Goal: Check status: Check status

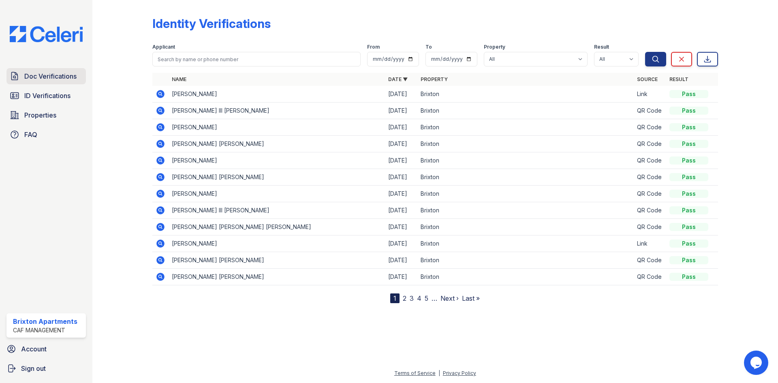
click at [56, 83] on link "Doc Verifications" at bounding box center [45, 76] width 79 height 16
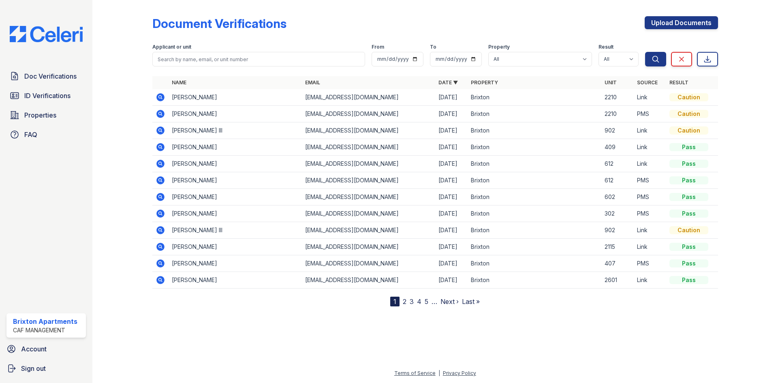
click at [162, 98] on icon at bounding box center [160, 97] width 8 height 8
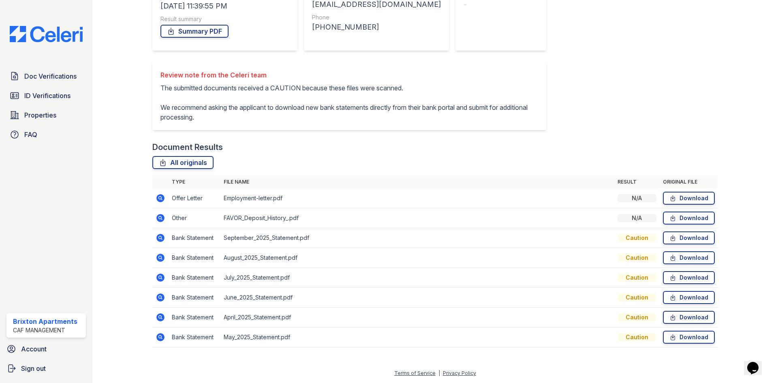
click at [159, 241] on icon at bounding box center [160, 238] width 8 height 8
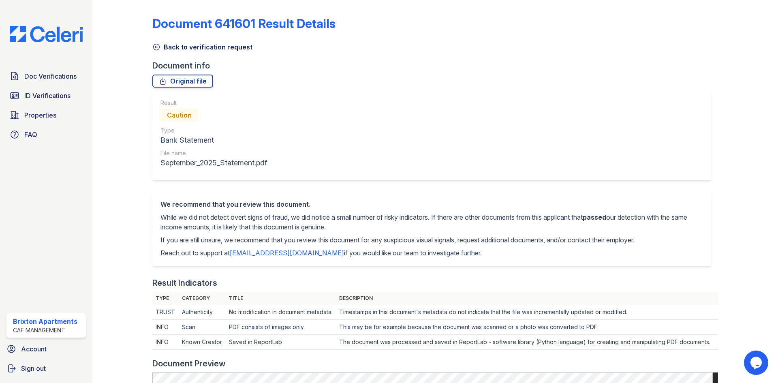
click at [158, 45] on icon at bounding box center [156, 47] width 6 height 6
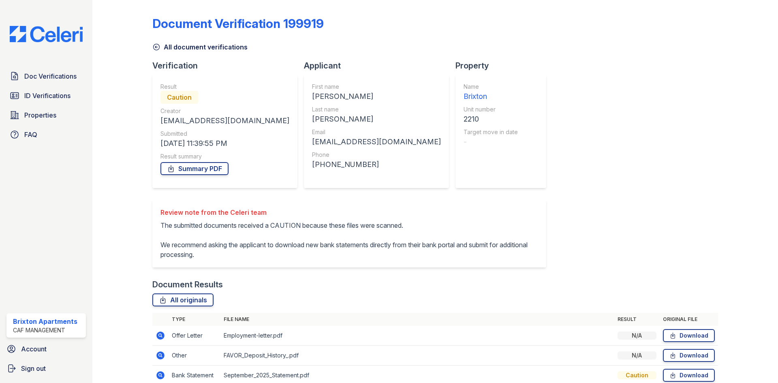
scroll to position [137, 0]
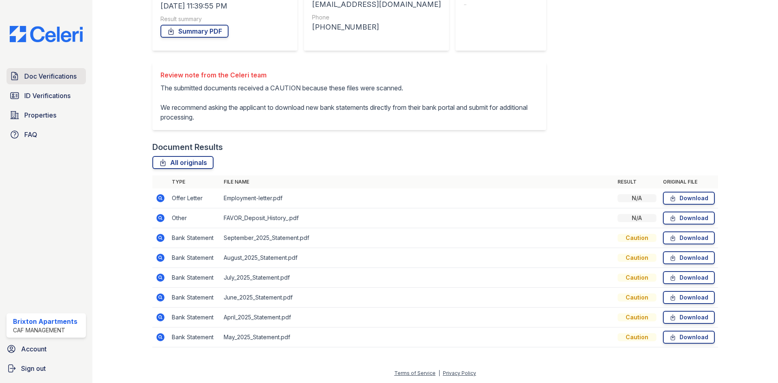
click at [73, 75] on span "Doc Verifications" at bounding box center [50, 76] width 52 height 10
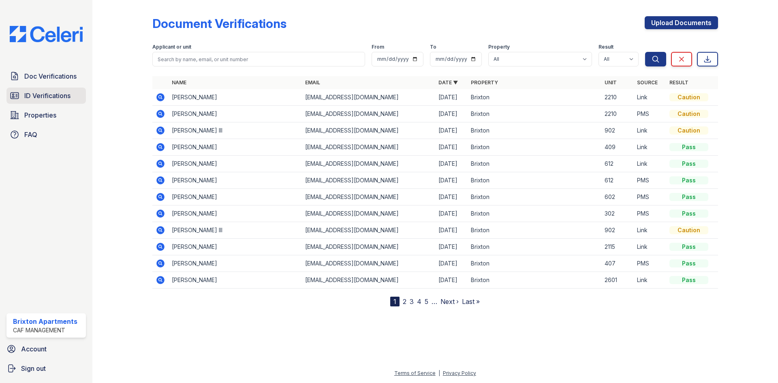
click at [60, 98] on span "ID Verifications" at bounding box center [47, 96] width 46 height 10
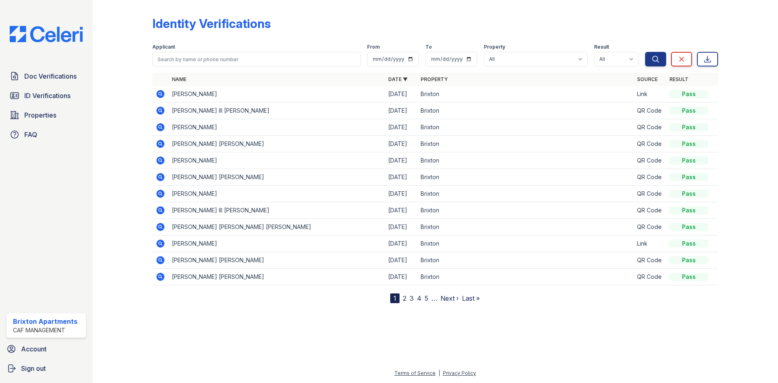
click at [162, 94] on icon at bounding box center [160, 94] width 8 height 8
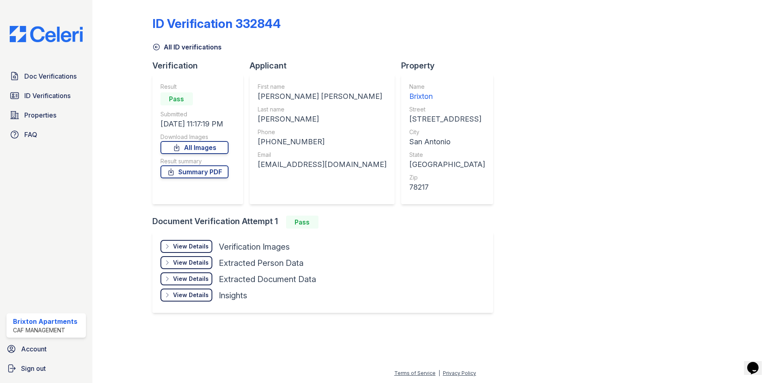
drag, startPoint x: 220, startPoint y: 142, endPoint x: 223, endPoint y: 162, distance: 20.5
click at [219, 142] on link "All Images" at bounding box center [194, 147] width 68 height 13
click at [221, 171] on link "Summary PDF" at bounding box center [194, 171] width 68 height 13
click at [205, 171] on link "Summary PDF" at bounding box center [194, 171] width 68 height 13
click at [211, 150] on link "All Images" at bounding box center [194, 147] width 68 height 13
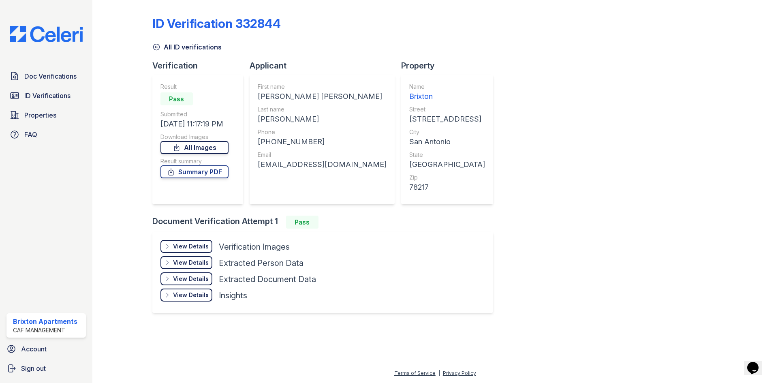
drag, startPoint x: 22, startPoint y: 93, endPoint x: 177, endPoint y: 146, distance: 163.1
click at [21, 93] on link "ID Verifications" at bounding box center [45, 96] width 79 height 16
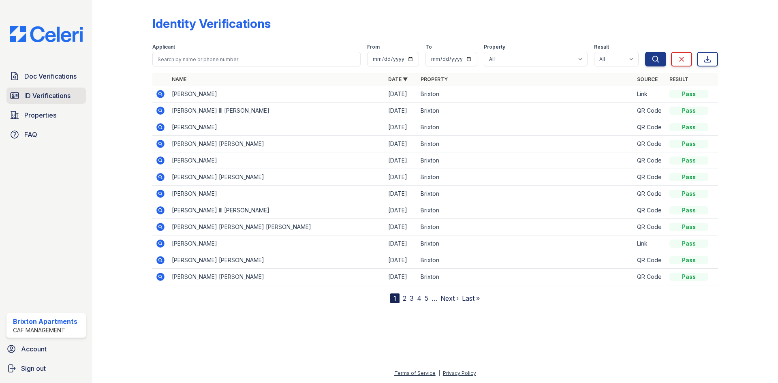
click at [57, 97] on span "ID Verifications" at bounding box center [47, 96] width 46 height 10
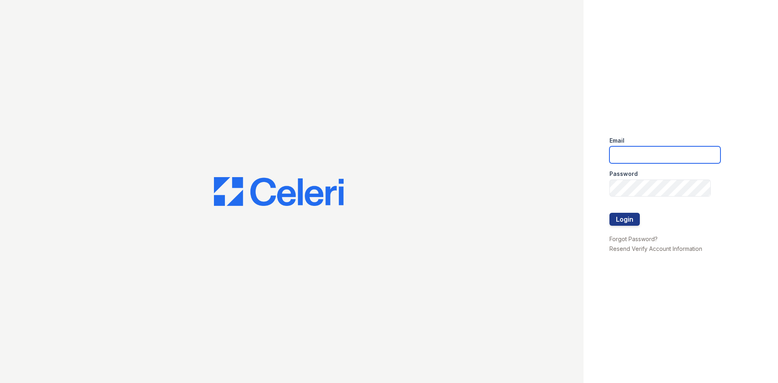
type input "brixton.pm@cafmanagement.com"
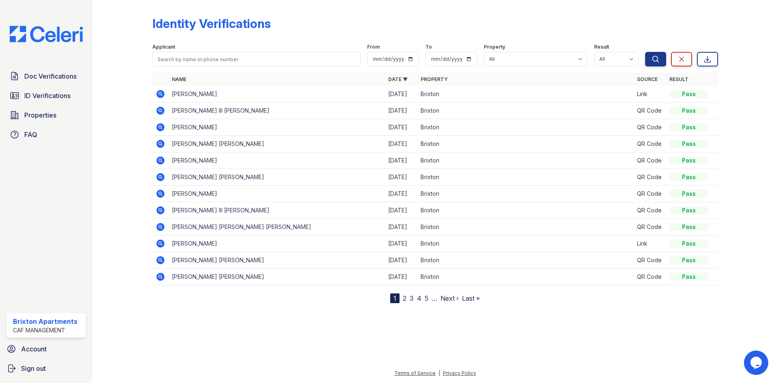
drag, startPoint x: 68, startPoint y: 97, endPoint x: 326, endPoint y: 140, distance: 261.0
click at [68, 97] on span "ID Verifications" at bounding box center [47, 96] width 46 height 10
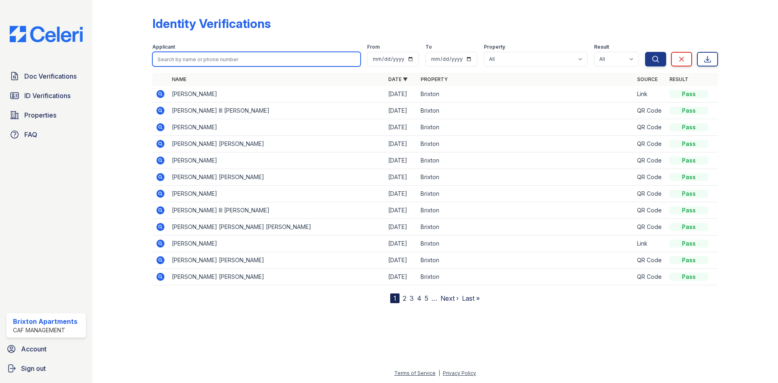
click at [307, 59] on input "search" at bounding box center [256, 59] width 208 height 15
type input "[PERSON_NAME]"
click at [645, 52] on button "Search" at bounding box center [655, 59] width 21 height 15
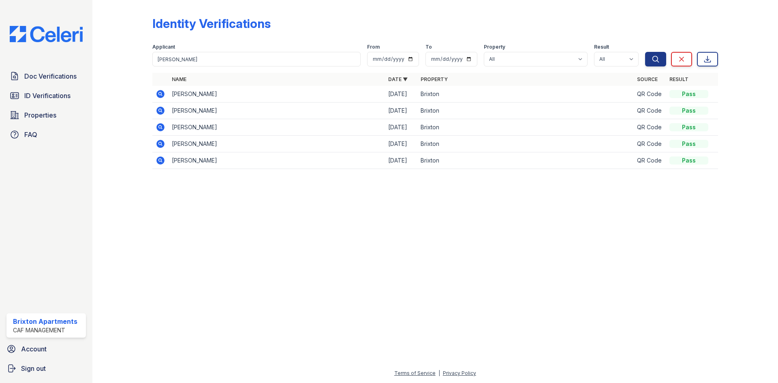
click at [158, 92] on icon at bounding box center [160, 94] width 8 height 8
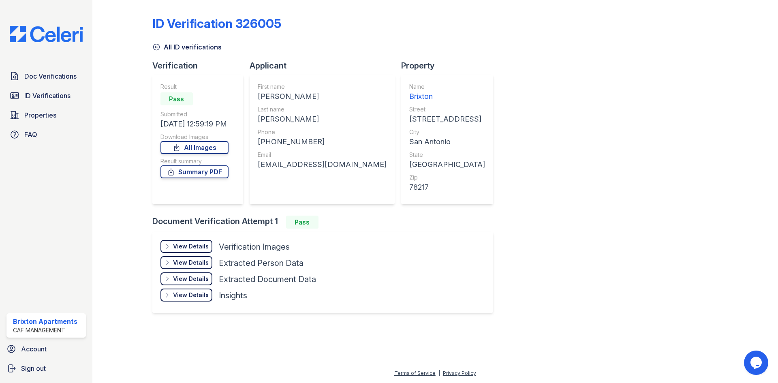
click at [182, 242] on div "View Details Details Hide Details Details Verification Images Document Front Op…" at bounding box center [322, 272] width 341 height 81
click at [182, 242] on div "View Details Details" at bounding box center [186, 246] width 52 height 13
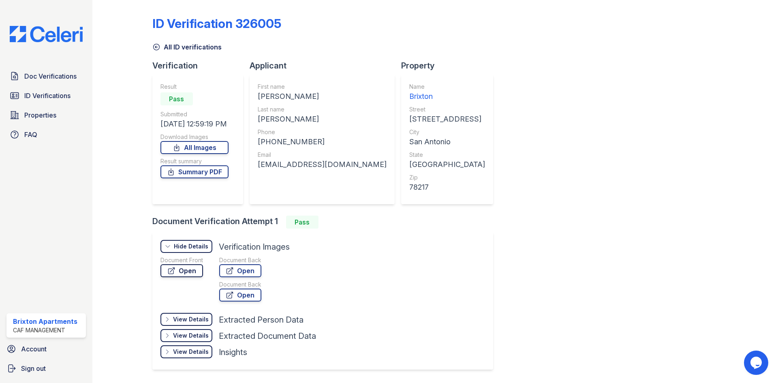
click at [193, 270] on link "Open" at bounding box center [181, 270] width 43 height 13
click at [39, 77] on span "Doc Verifications" at bounding box center [50, 76] width 52 height 10
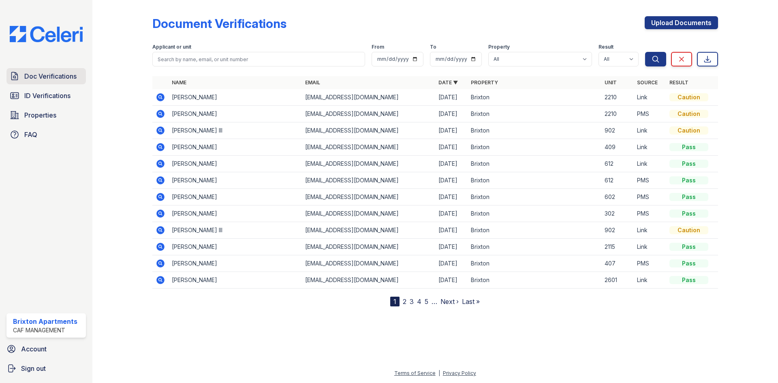
click at [44, 69] on link "Doc Verifications" at bounding box center [45, 76] width 79 height 16
click at [56, 82] on link "Doc Verifications" at bounding box center [45, 76] width 79 height 16
